Goal: Check status: Check status

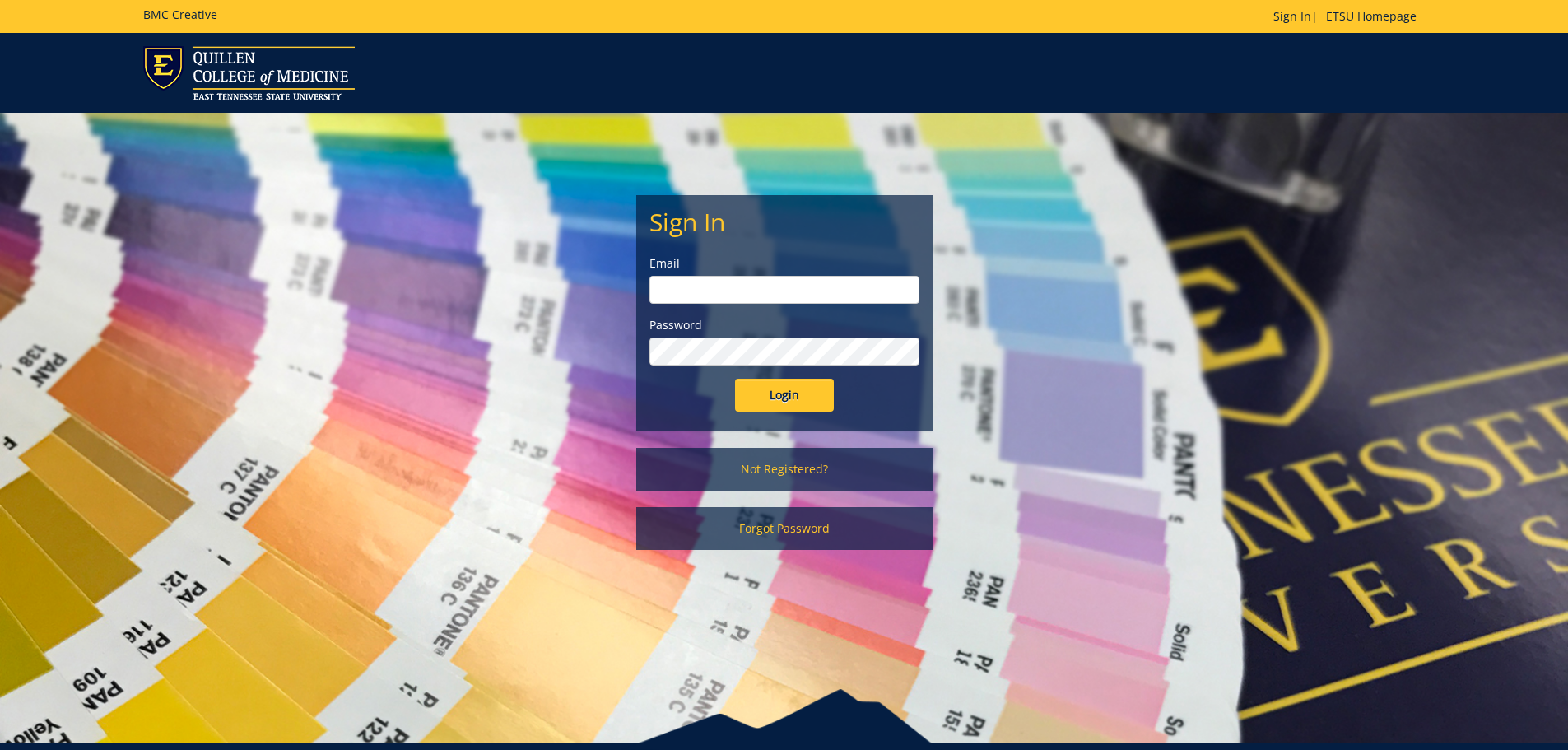
type input "Wilsonjr3@etsu.edu"
click at [797, 394] on input "Login" at bounding box center [784, 394] width 99 height 33
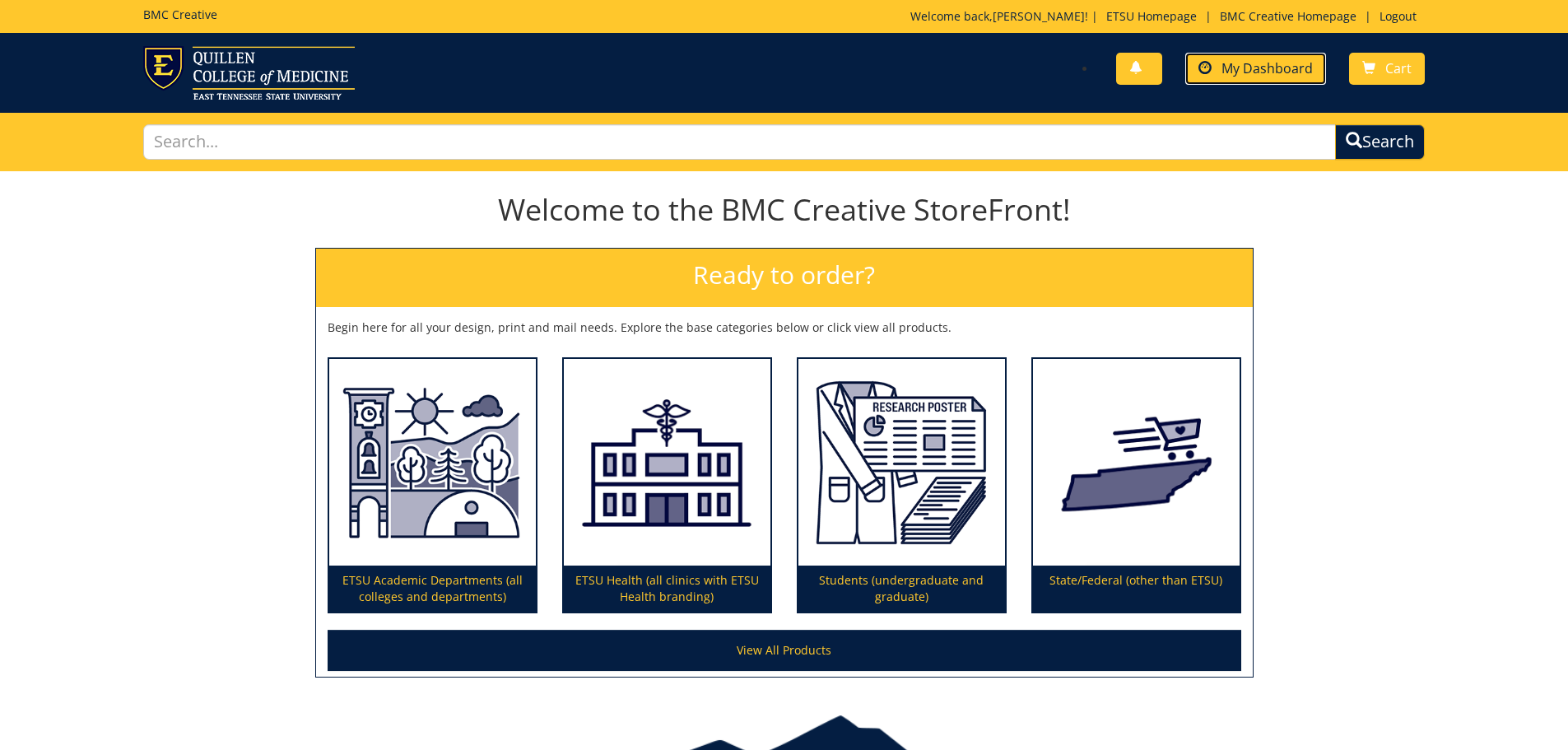
click at [1245, 62] on span "My Dashboard" at bounding box center [1267, 69] width 91 height 18
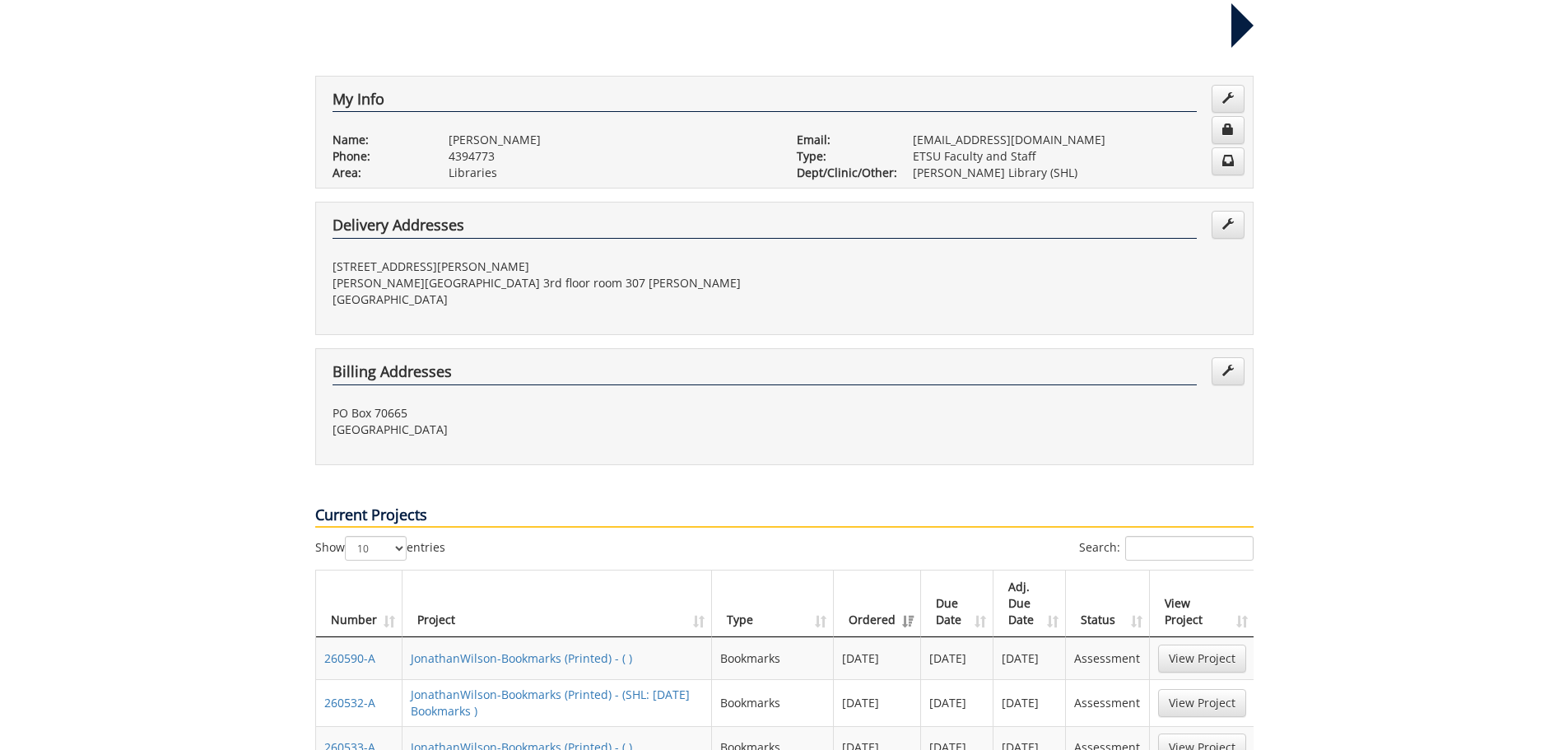
scroll to position [412, 0]
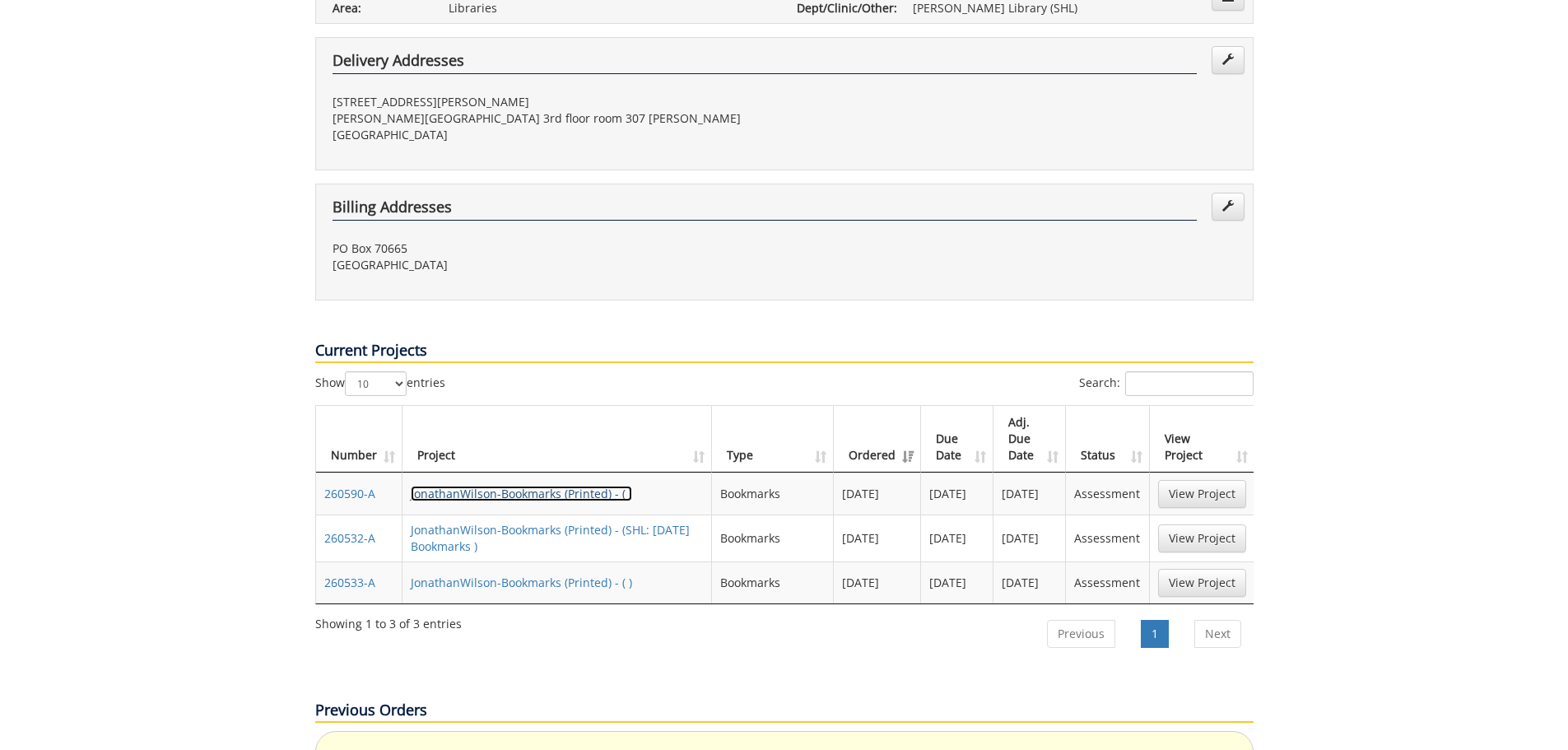
click at [536, 486] on link "JonathanWilson-Bookmarks (Printed) - ( )" at bounding box center [522, 493] width 221 height 16
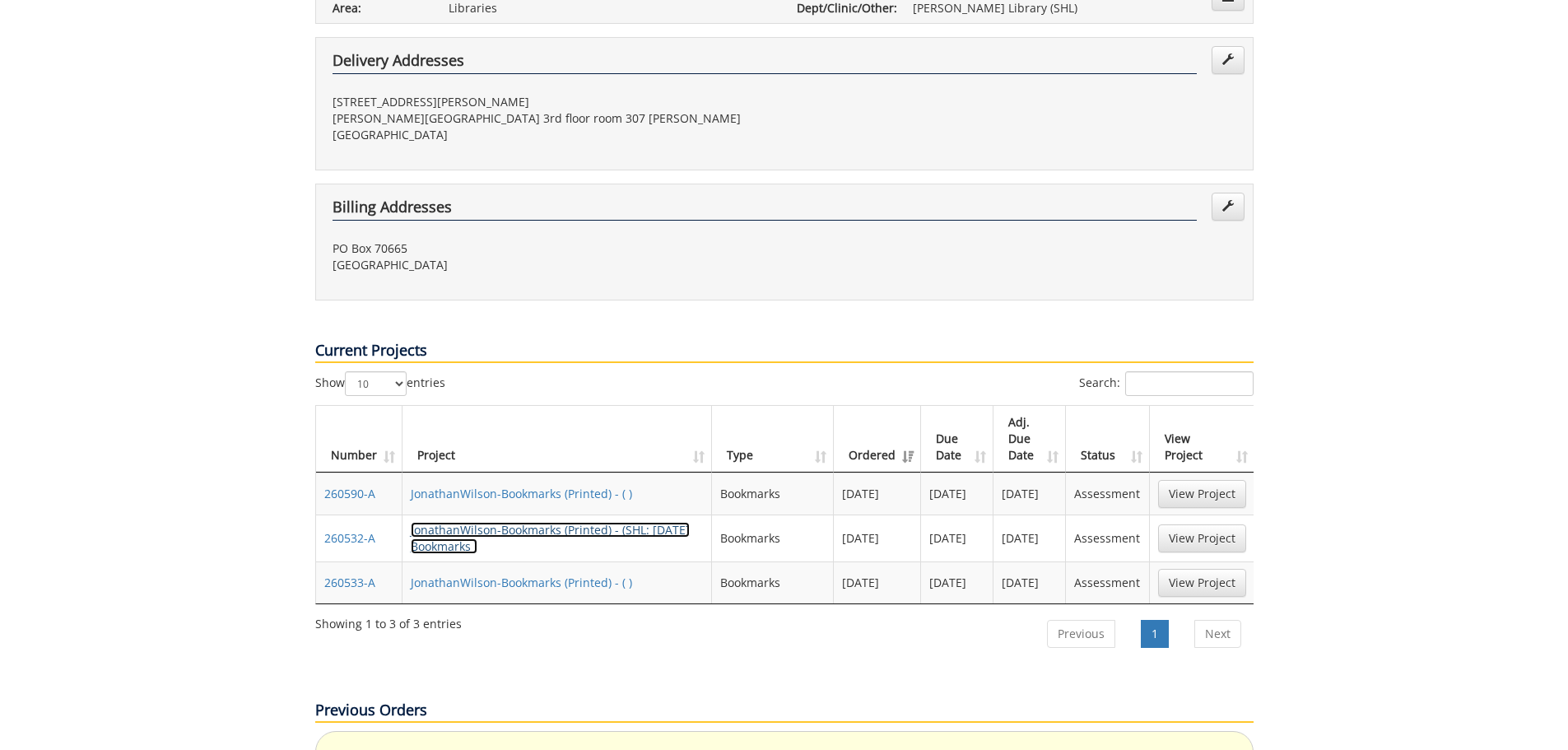
click at [560, 522] on link "JonathanWilson-Bookmarks (Printed) - (SHL: Halloween Bookmarks )" at bounding box center [550, 538] width 279 height 32
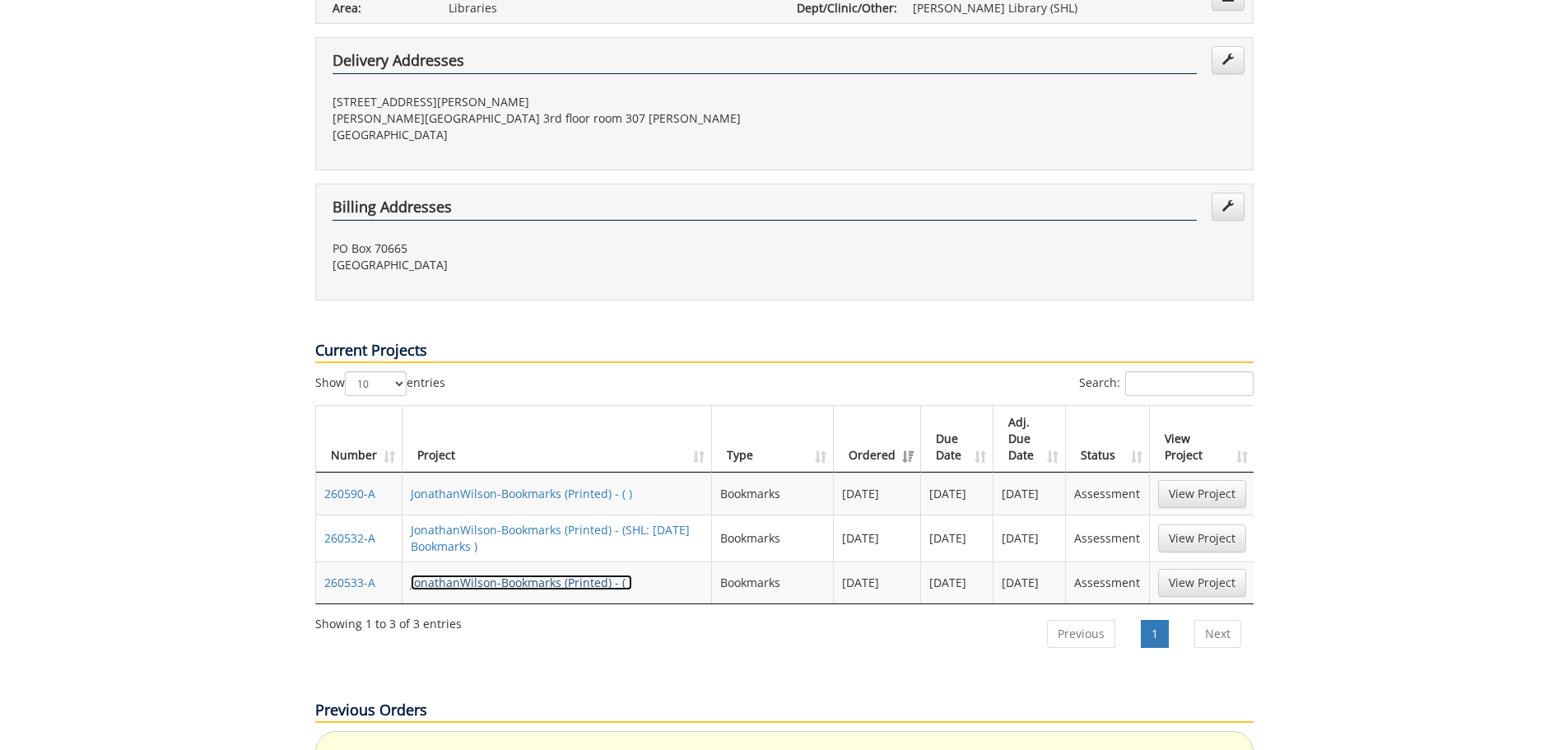
click at [522, 575] on link "JonathanWilson-Bookmarks (Printed) - ( )" at bounding box center [522, 582] width 221 height 16
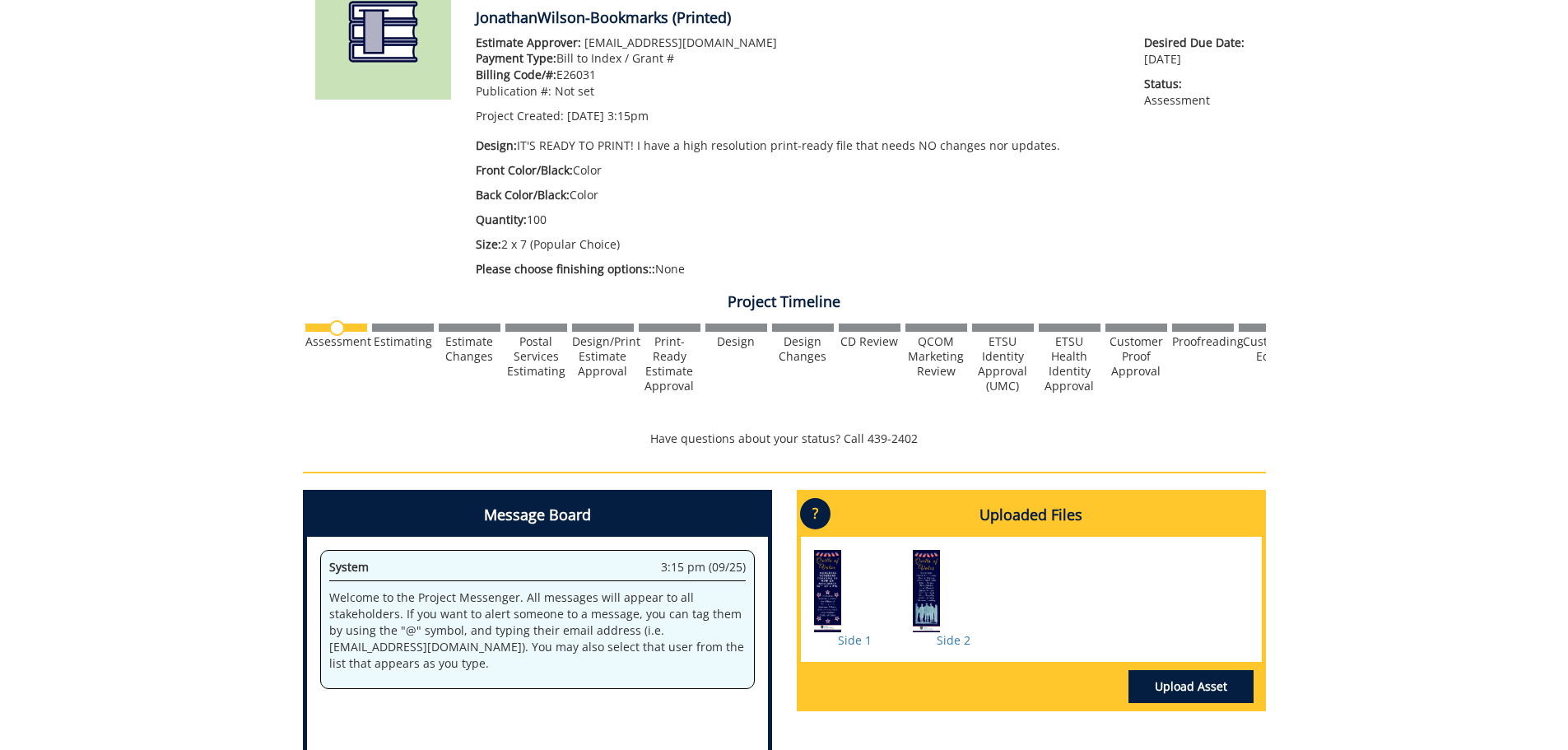
scroll to position [412, 0]
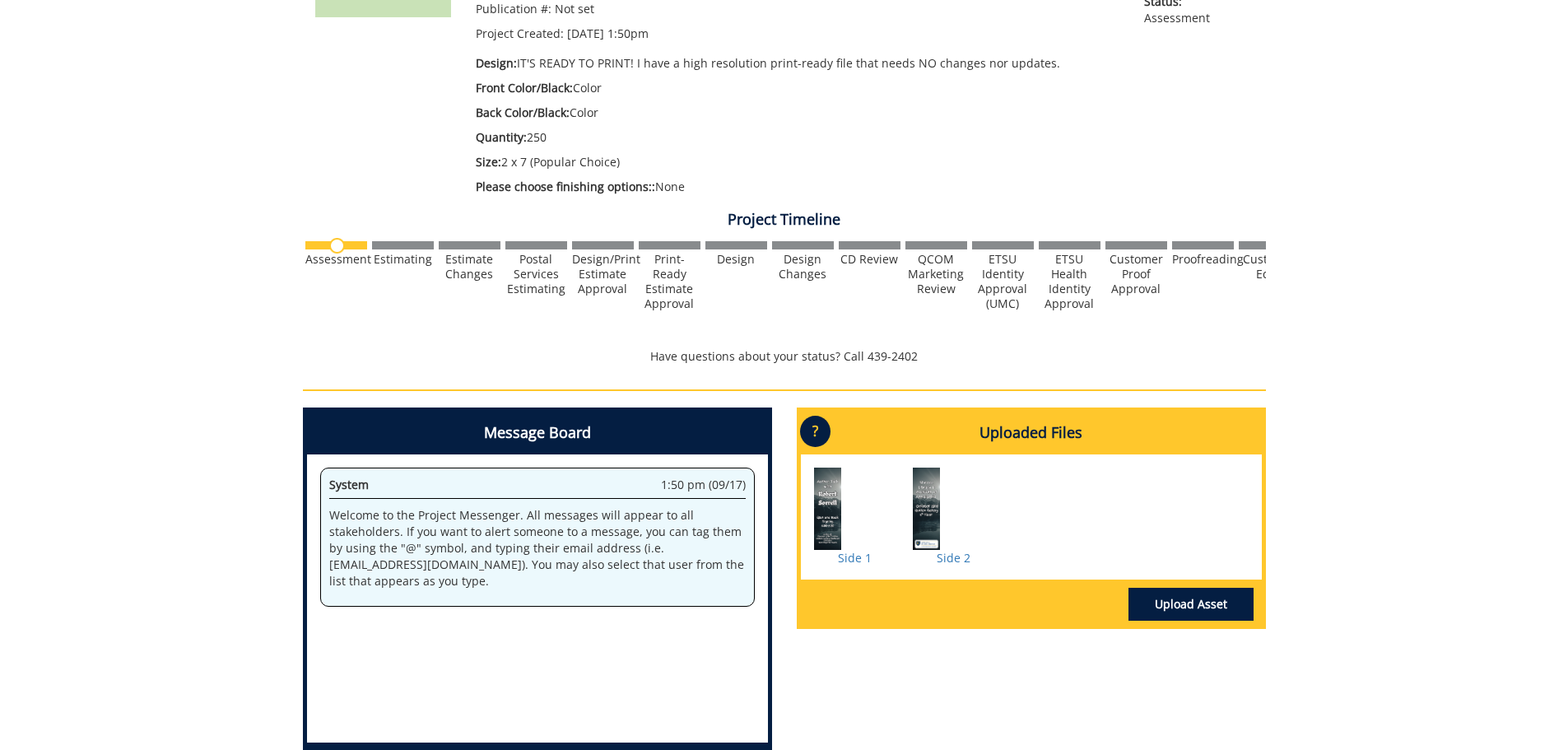
scroll to position [412, 0]
